Goal: Check status: Check status

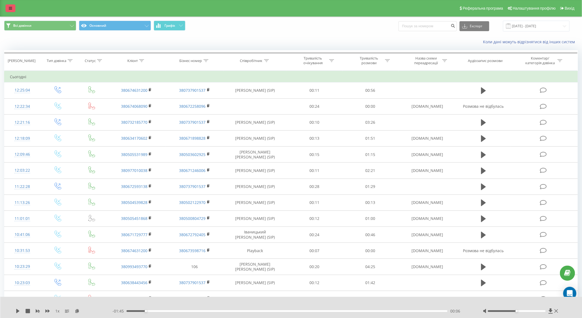
click at [14, 9] on link at bounding box center [11, 8] width 10 height 8
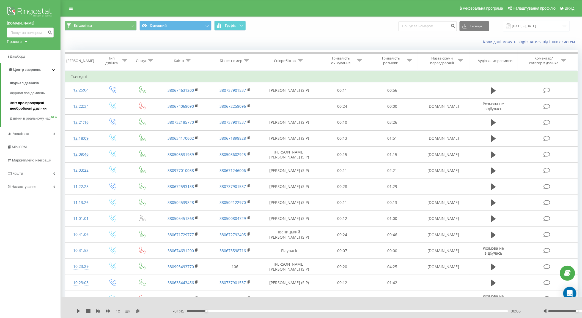
click at [39, 105] on span "Звіт про пропущені необроблені дзвінки" at bounding box center [34, 105] width 48 height 11
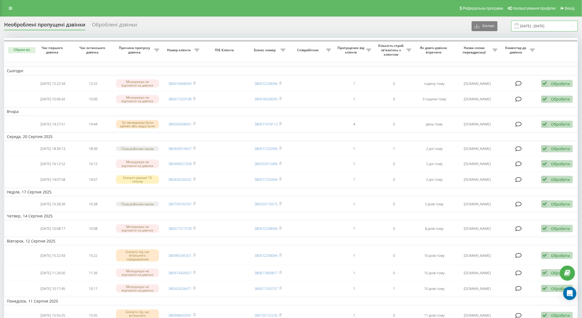
click at [546, 21] on input "[DATE] - [DATE]" at bounding box center [545, 26] width 67 height 11
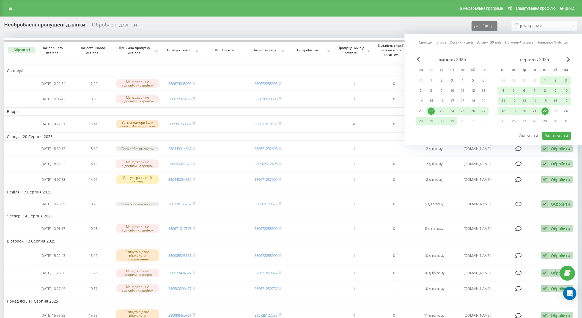
click at [548, 111] on div "22" at bounding box center [545, 110] width 7 height 7
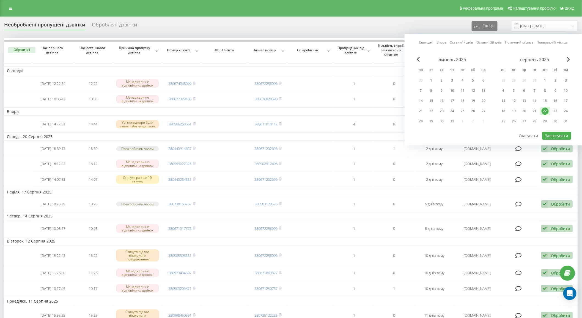
click at [548, 111] on div "22" at bounding box center [545, 110] width 7 height 7
click at [552, 132] on button "Застосувати" at bounding box center [556, 136] width 29 height 8
type input "22.08.2025 - 22.08.2025"
